Goal: Find specific page/section: Find specific page/section

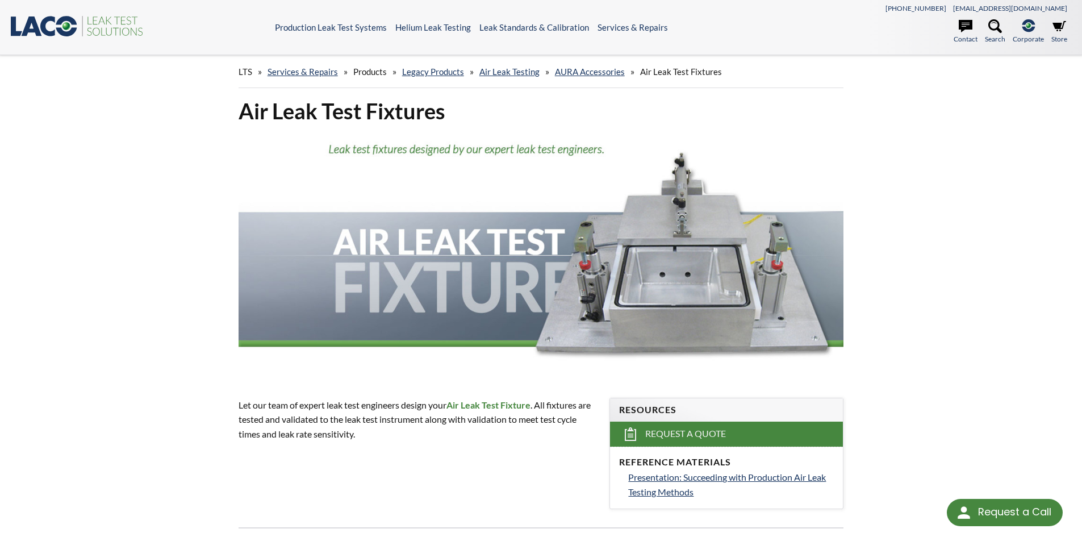
select select "Language Translate Widget"
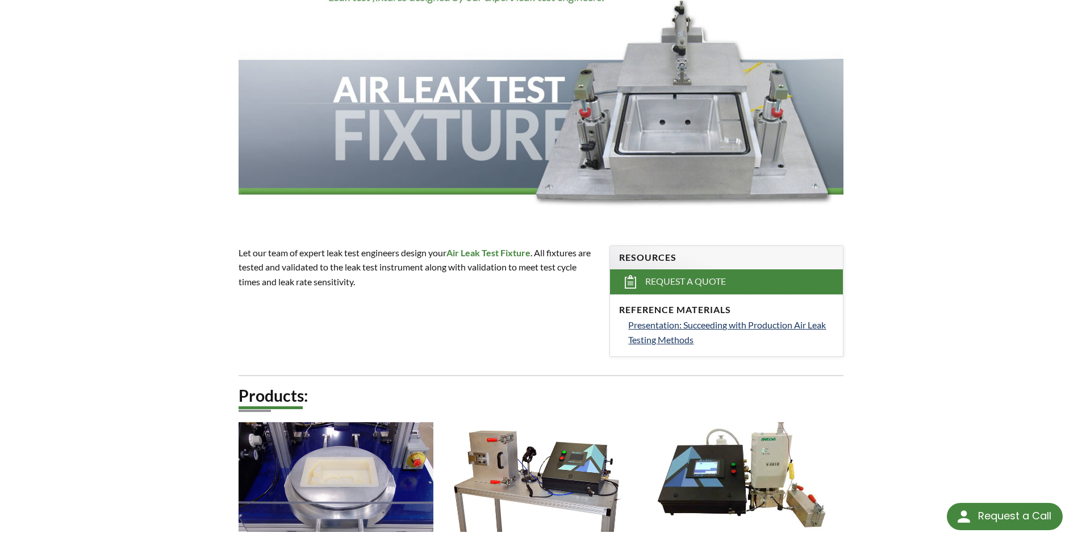
drag, startPoint x: 915, startPoint y: 161, endPoint x: 912, endPoint y: 190, distance: 29.7
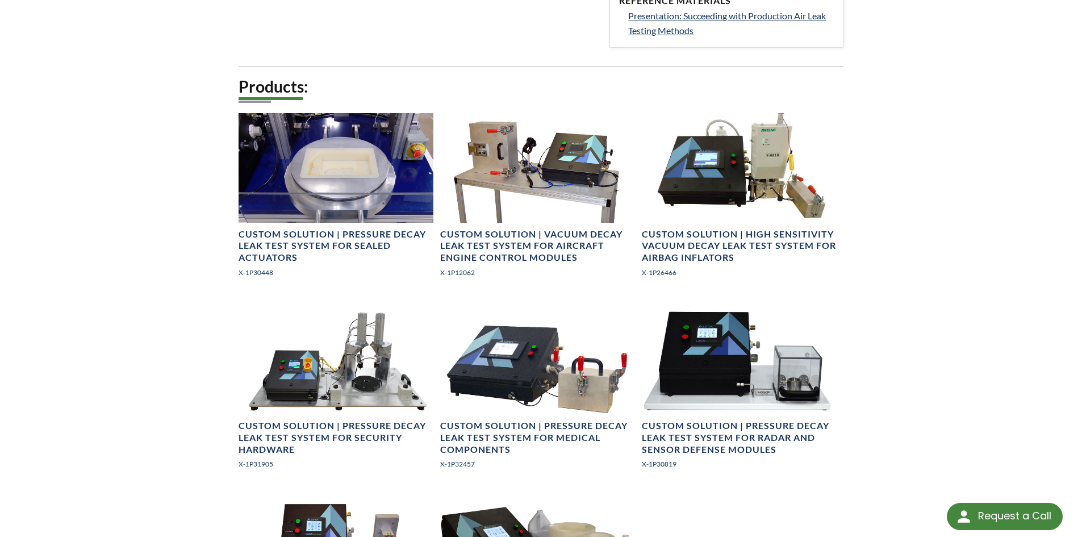
scroll to position [467, 0]
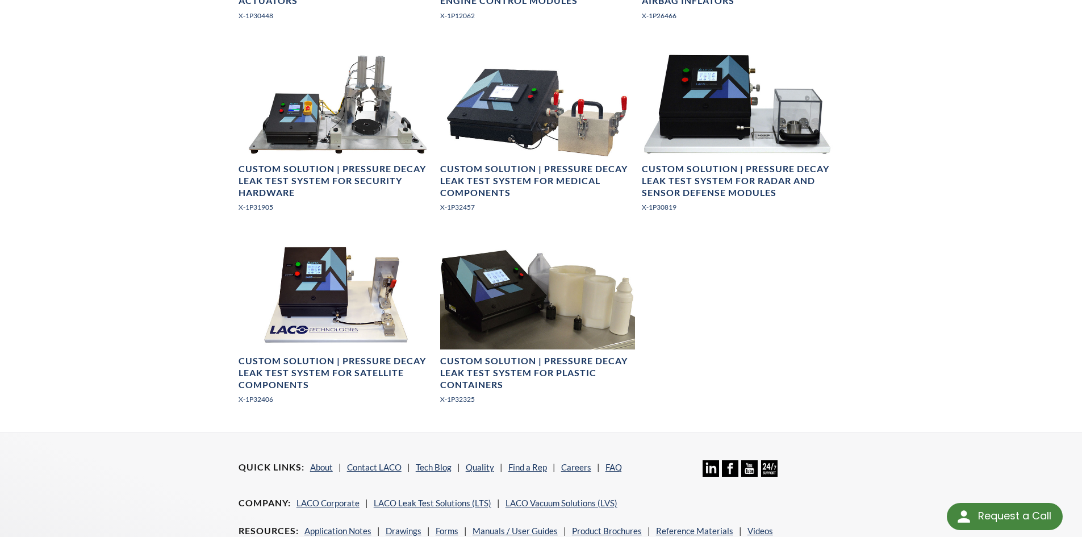
drag, startPoint x: 909, startPoint y: 230, endPoint x: 895, endPoint y: 274, distance: 46.0
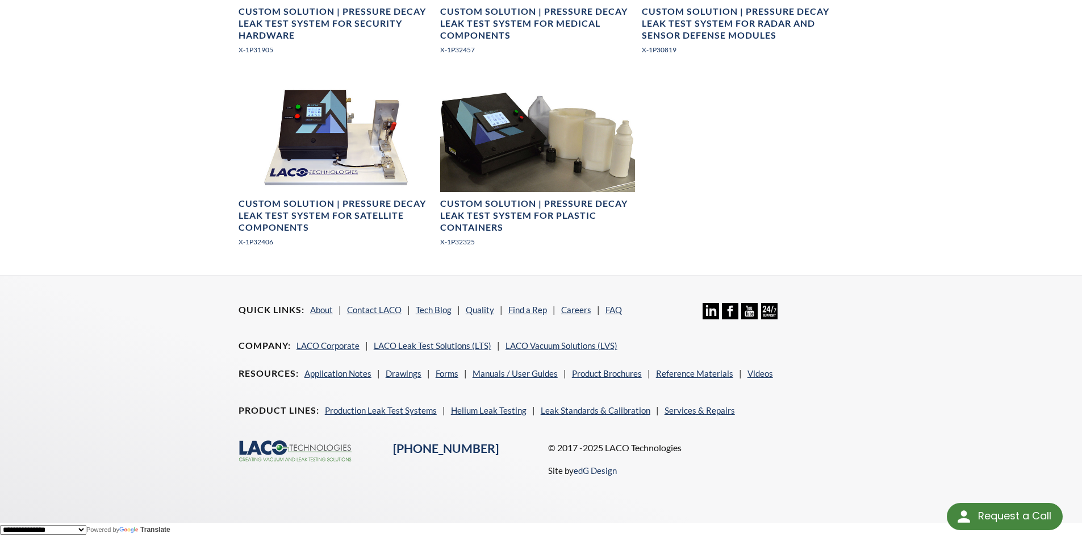
drag, startPoint x: 869, startPoint y: 307, endPoint x: 852, endPoint y: 331, distance: 29.2
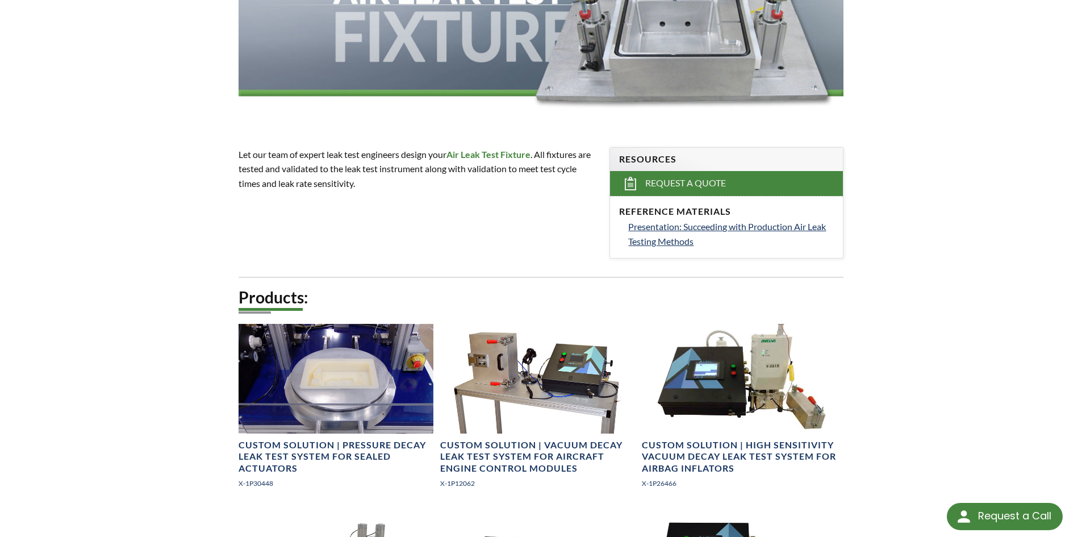
scroll to position [0, 0]
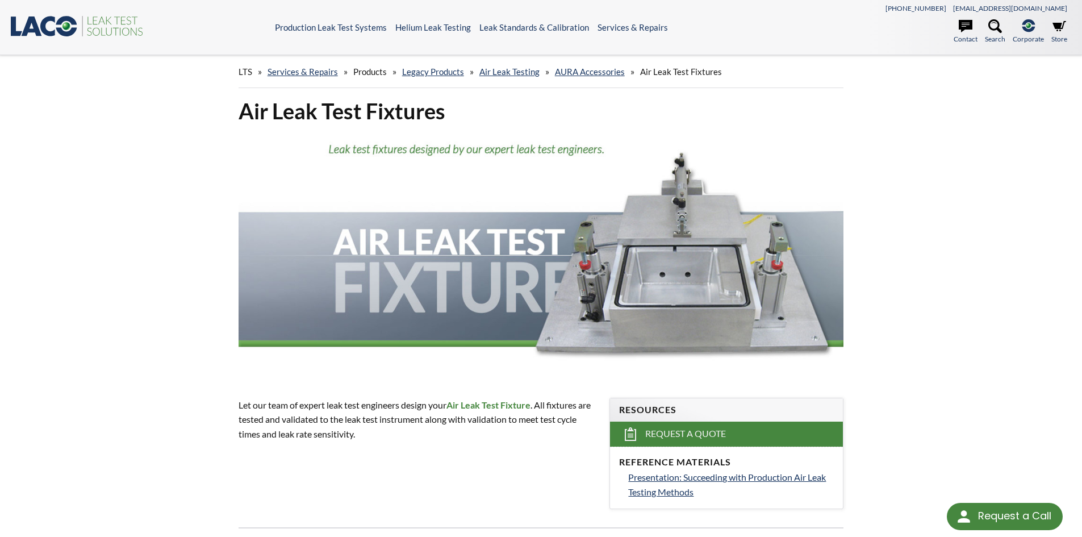
drag, startPoint x: 852, startPoint y: 331, endPoint x: 841, endPoint y: 182, distance: 149.2
click at [601, 73] on link "AURA Accessories" at bounding box center [590, 71] width 70 height 10
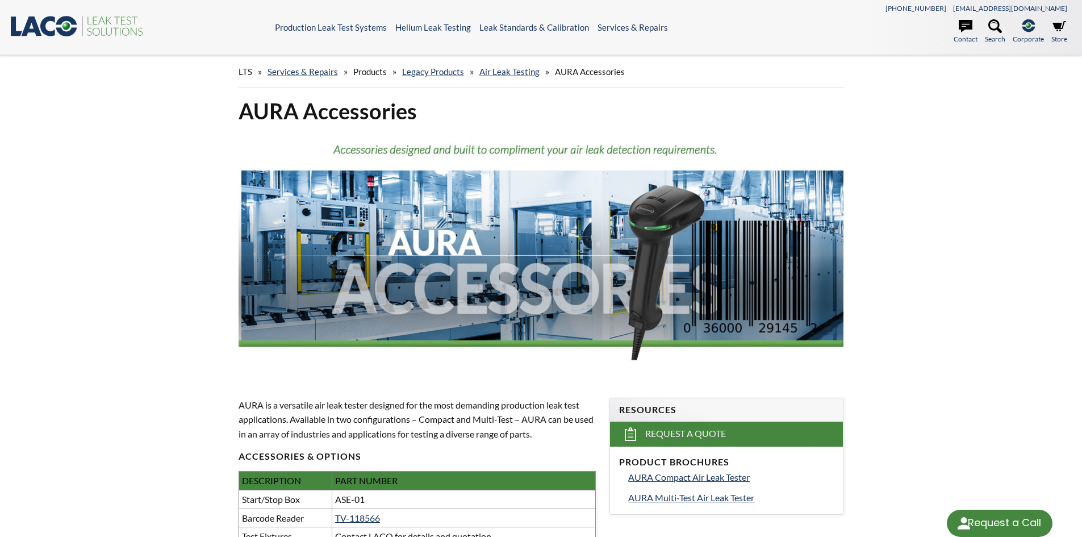
select select "Language Translate Widget"
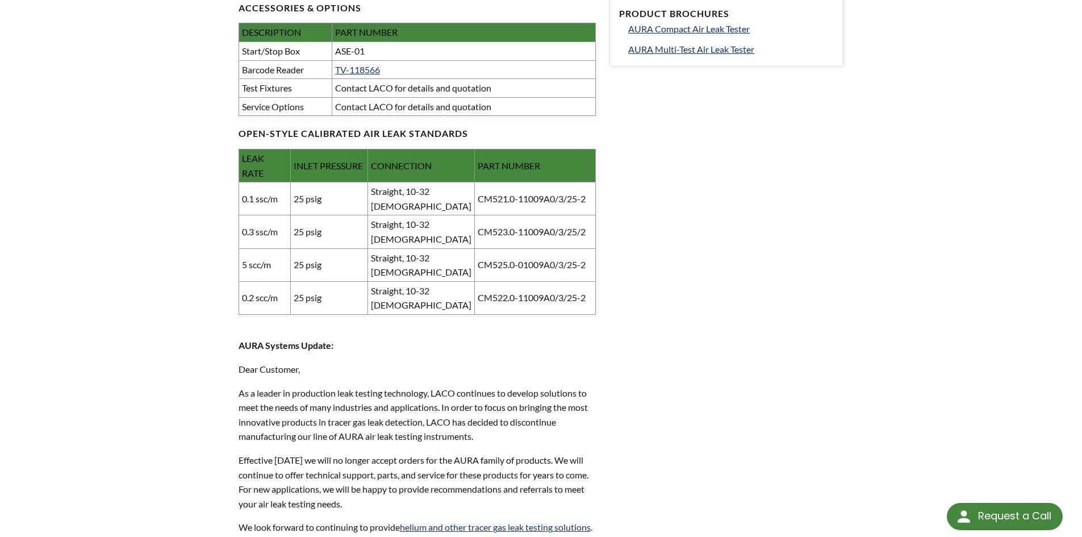
drag, startPoint x: 905, startPoint y: 218, endPoint x: 902, endPoint y: 257, distance: 39.4
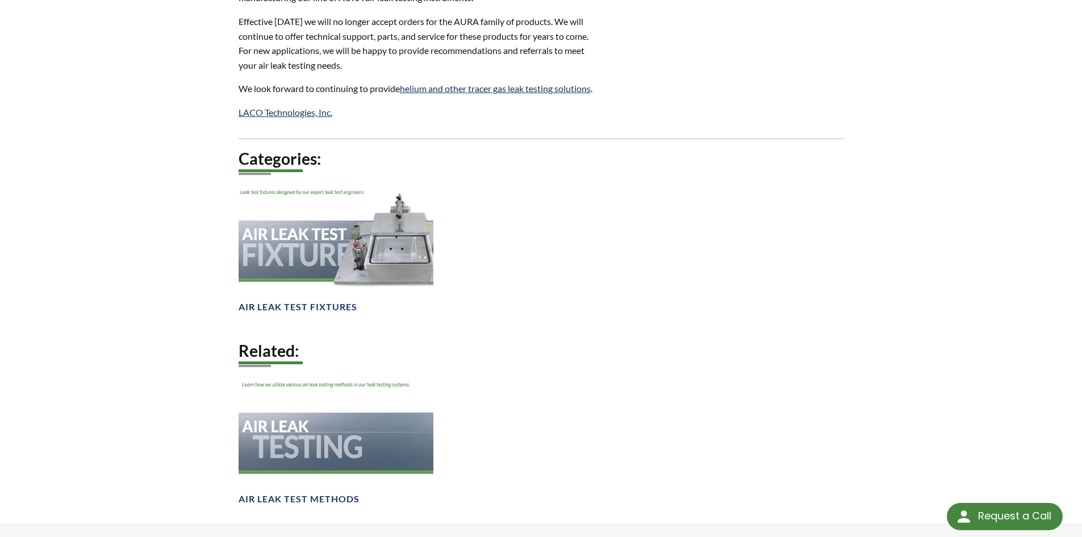
scroll to position [1079, 0]
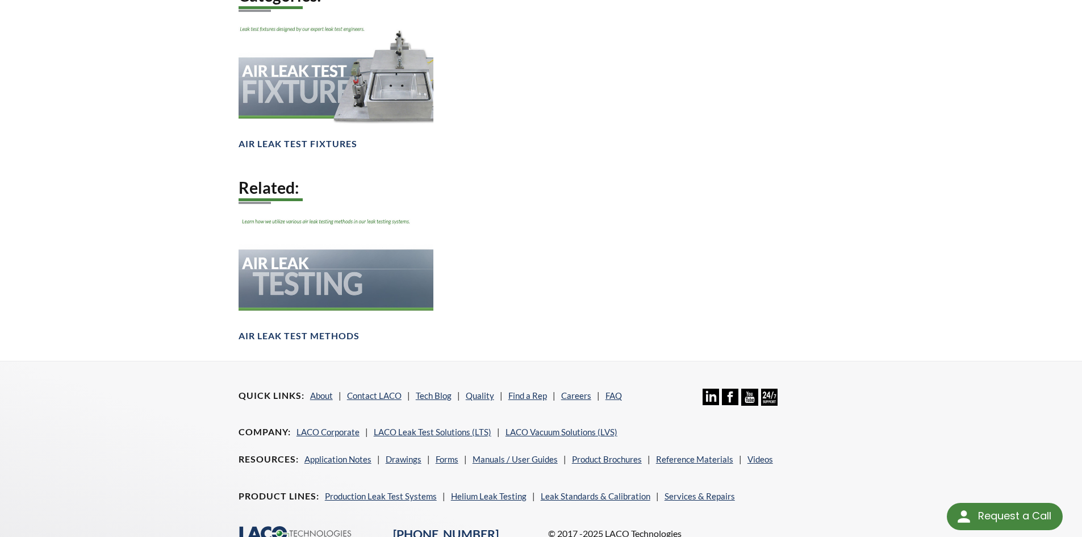
drag, startPoint x: 866, startPoint y: 200, endPoint x: 856, endPoint y: 286, distance: 86.4
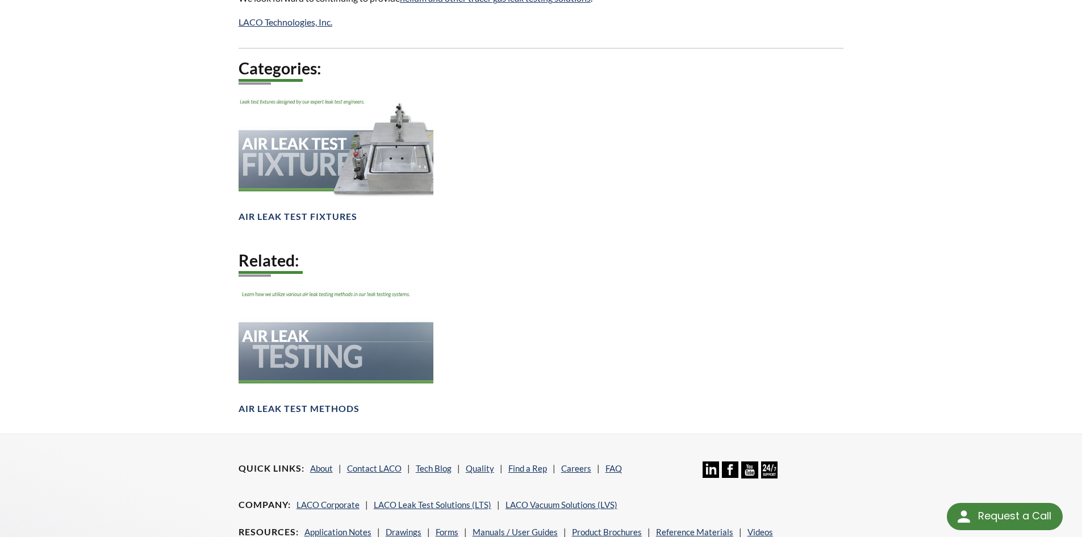
drag, startPoint x: 850, startPoint y: 223, endPoint x: 834, endPoint y: 187, distance: 38.7
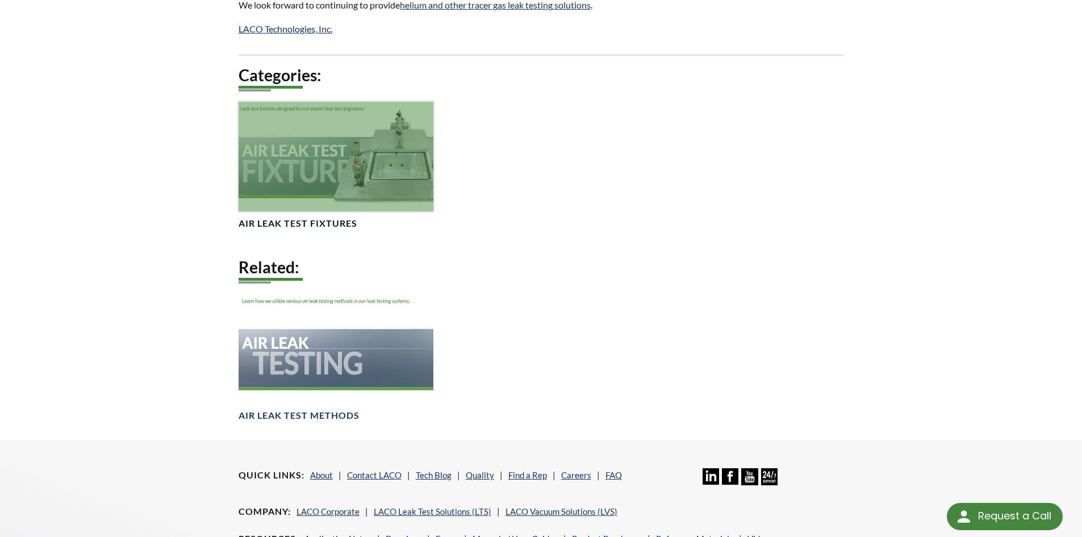
click at [330, 119] on div at bounding box center [336, 157] width 195 height 110
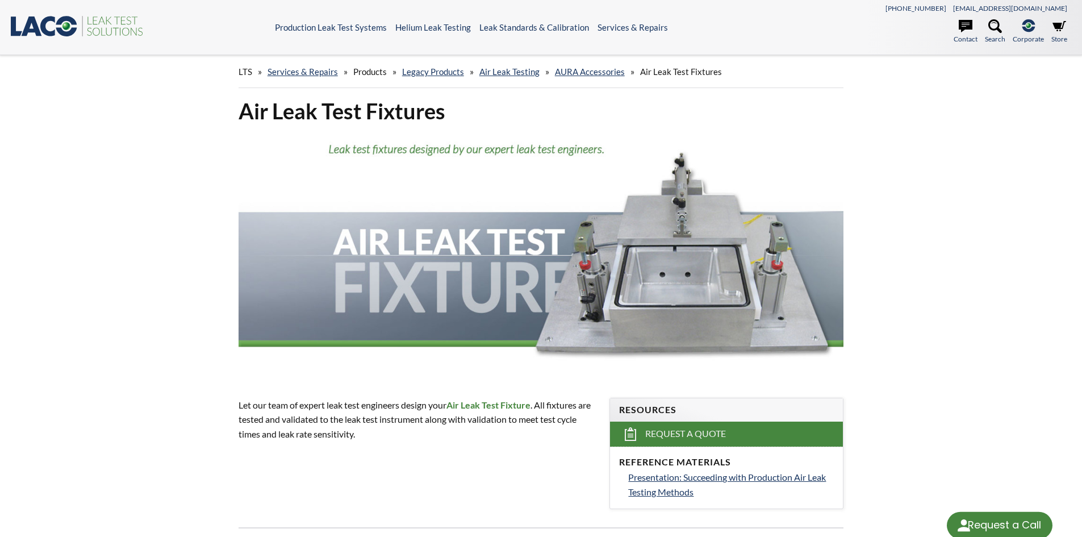
select select "Language Translate Widget"
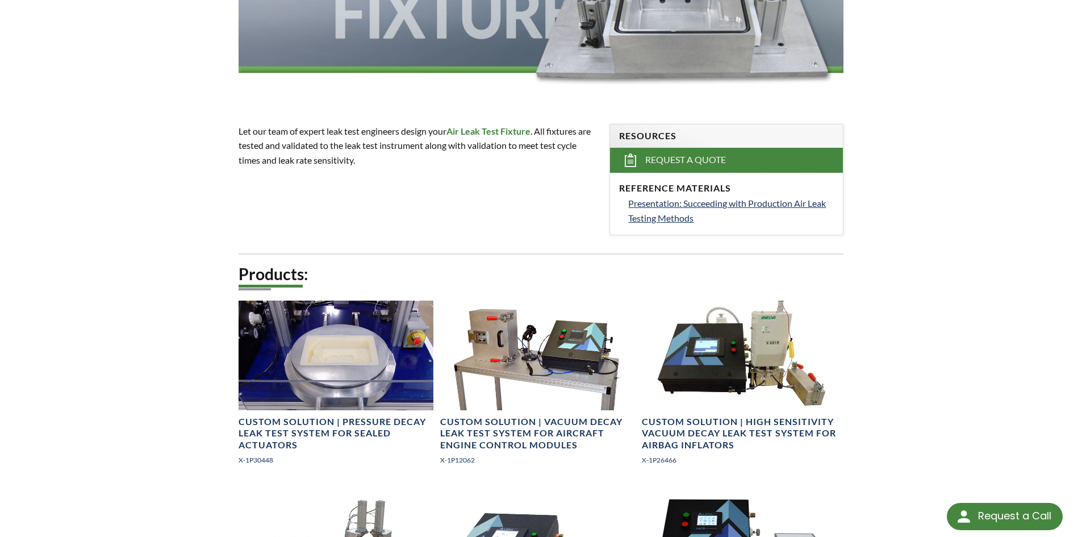
drag, startPoint x: 186, startPoint y: 196, endPoint x: 178, endPoint y: 230, distance: 35.0
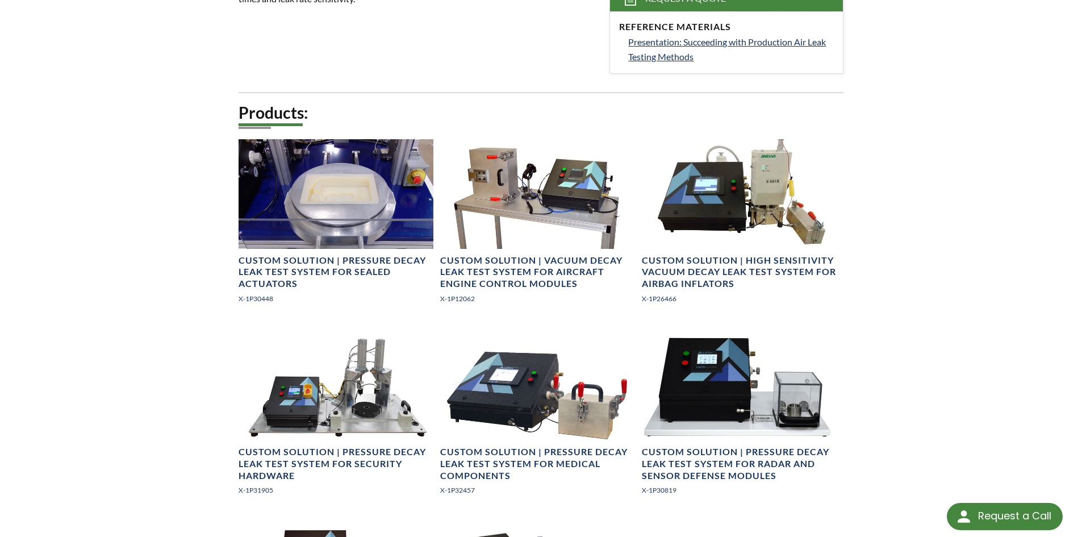
drag, startPoint x: 162, startPoint y: 255, endPoint x: 147, endPoint y: 282, distance: 31.8
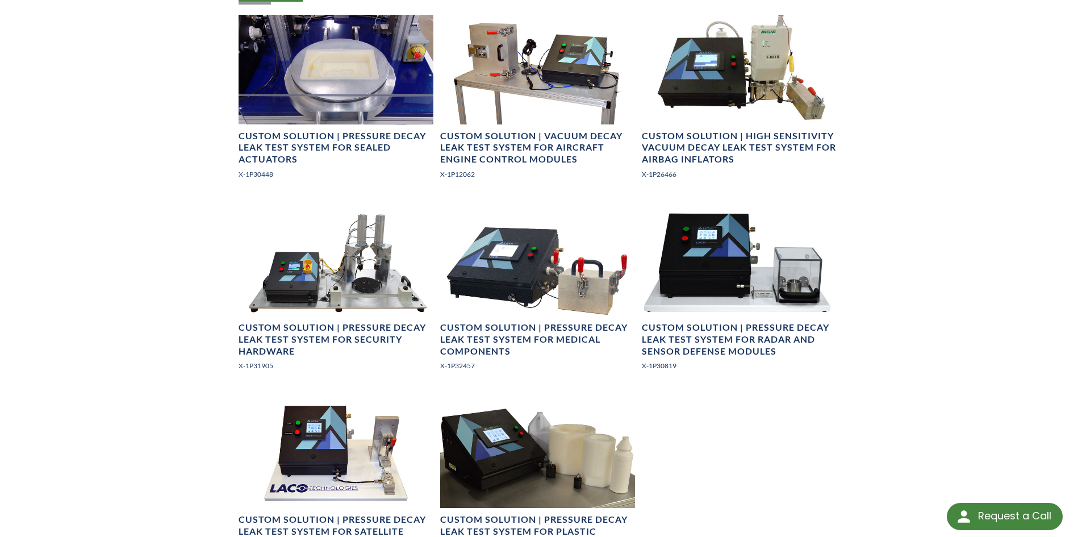
scroll to position [597, 0]
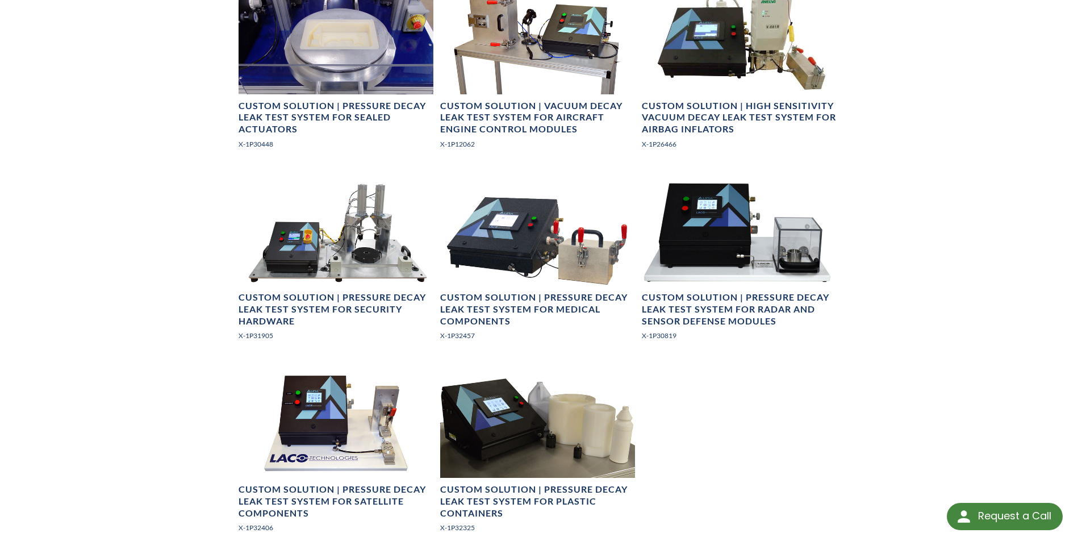
drag, startPoint x: 116, startPoint y: 334, endPoint x: 109, endPoint y: 366, distance: 33.3
